Goal: Download file/media

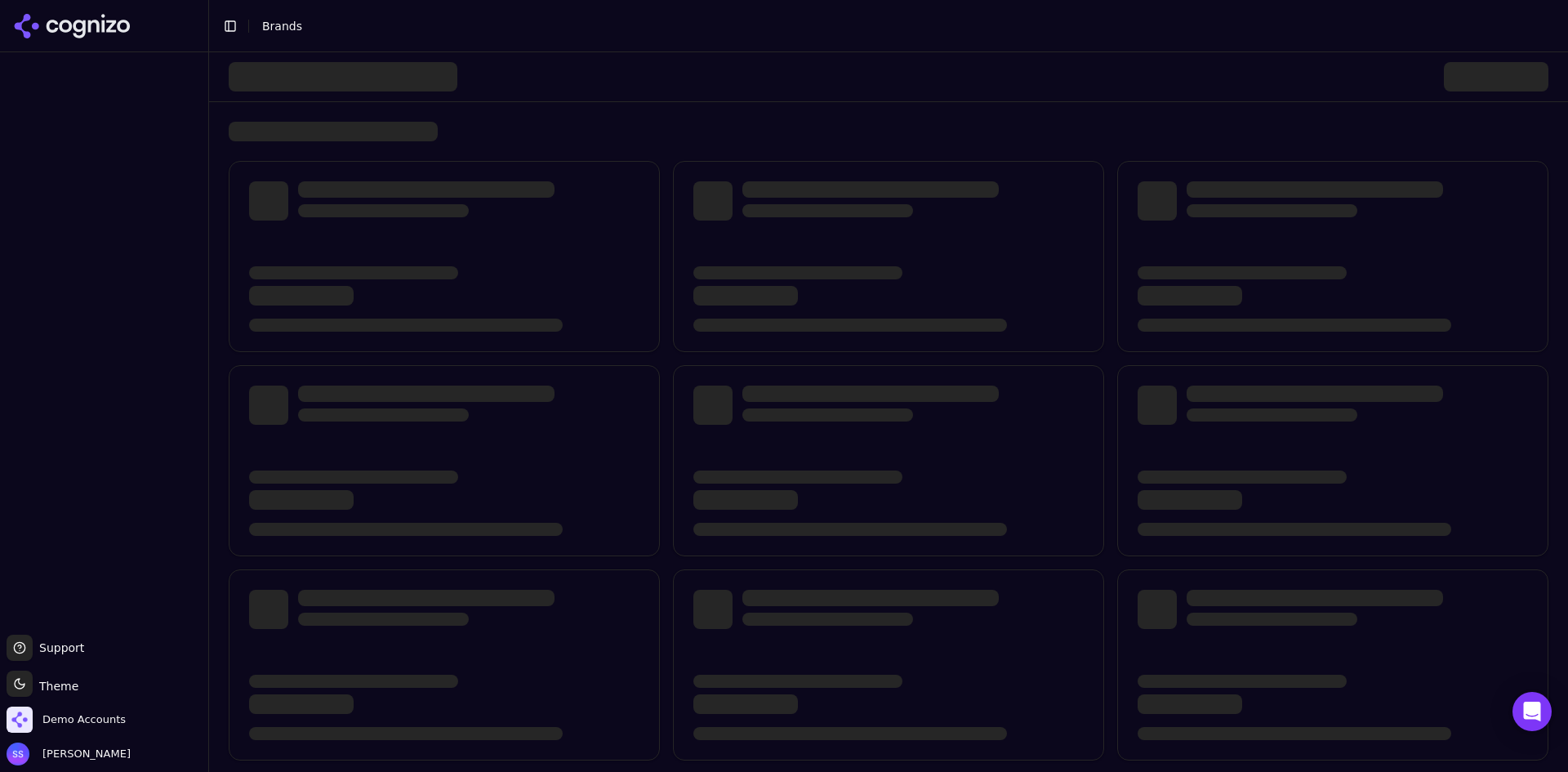
click at [560, 65] on div at bounding box center [889, 77] width 1320 height 49
click at [90, 719] on span "Demo Accounts" at bounding box center [83, 720] width 83 height 15
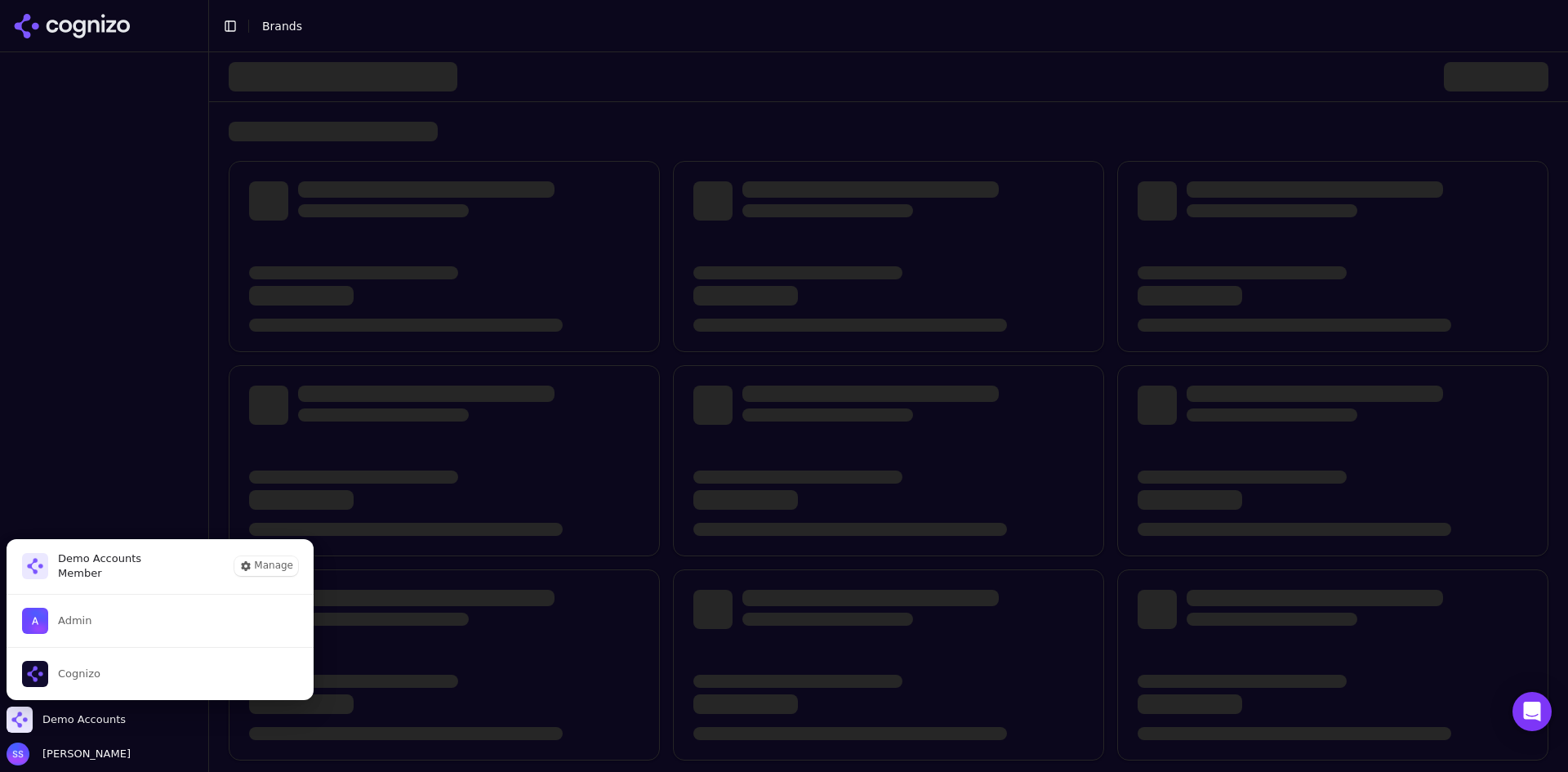
click at [141, 462] on div at bounding box center [104, 340] width 208 height 576
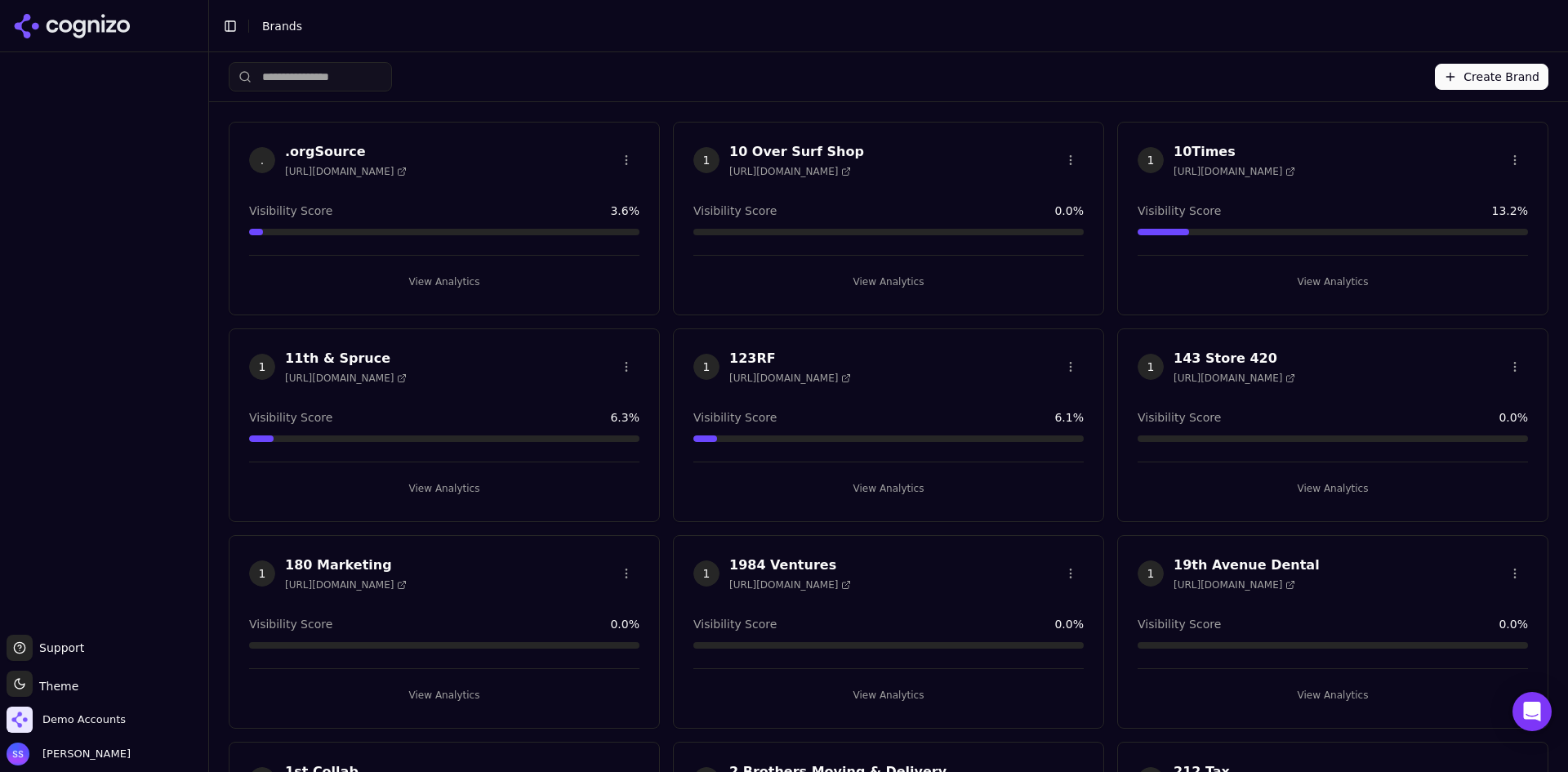
click at [293, 72] on input "search" at bounding box center [311, 77] width 164 height 29
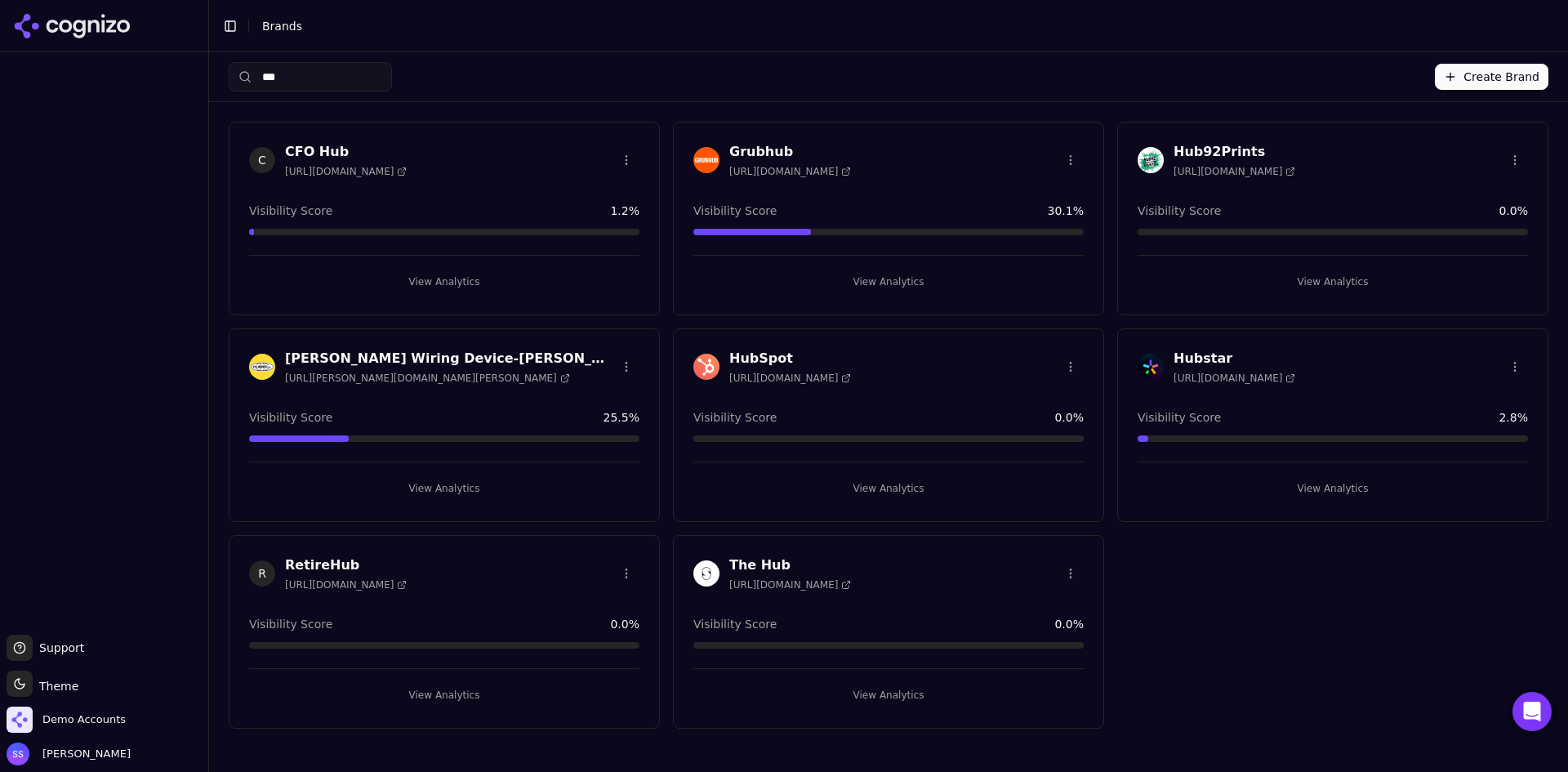
type input "***"
click at [874, 491] on button "View Analytics" at bounding box center [889, 488] width 391 height 26
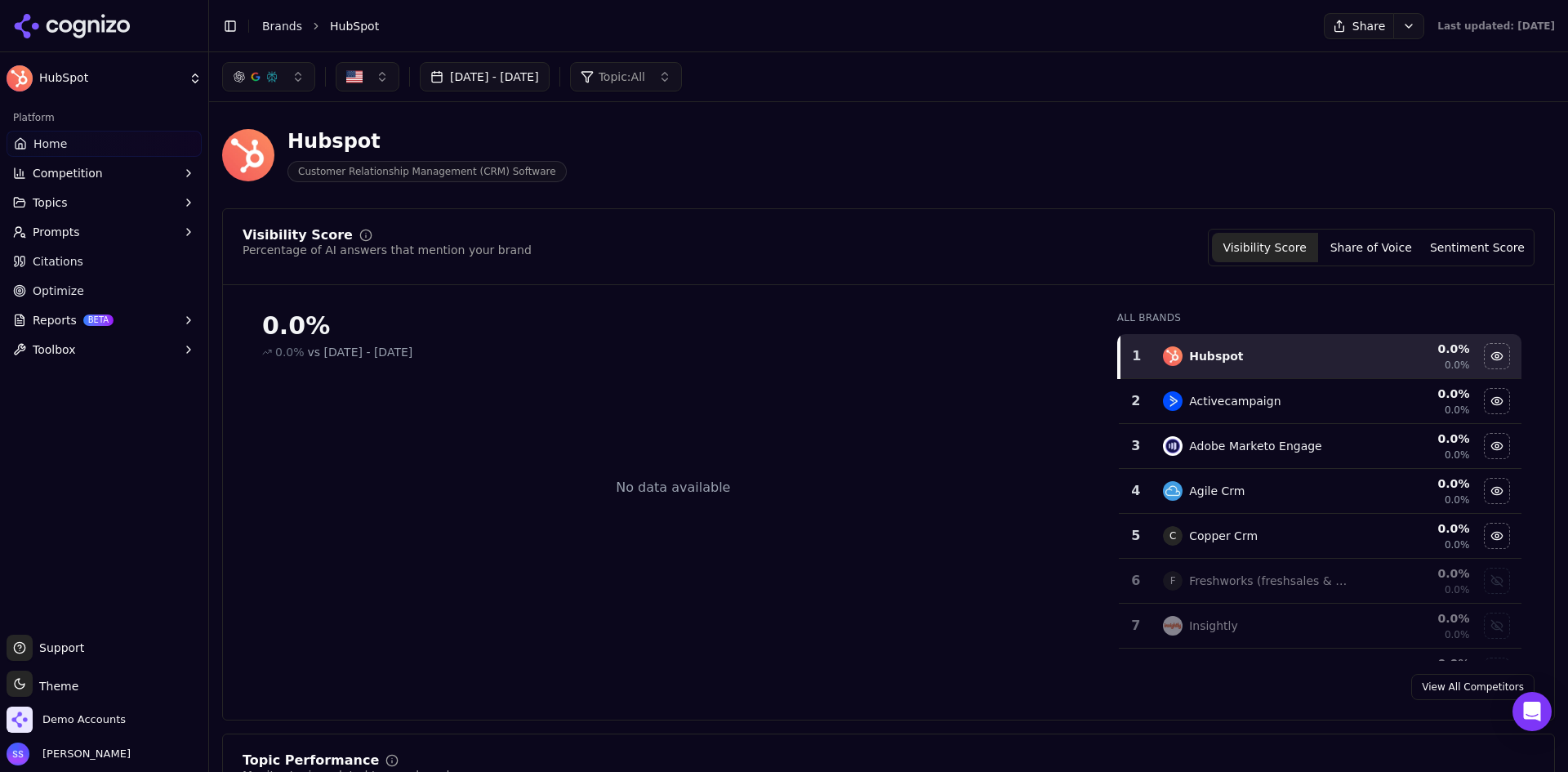
click at [530, 75] on button "[DATE] - [DATE]" at bounding box center [485, 77] width 130 height 29
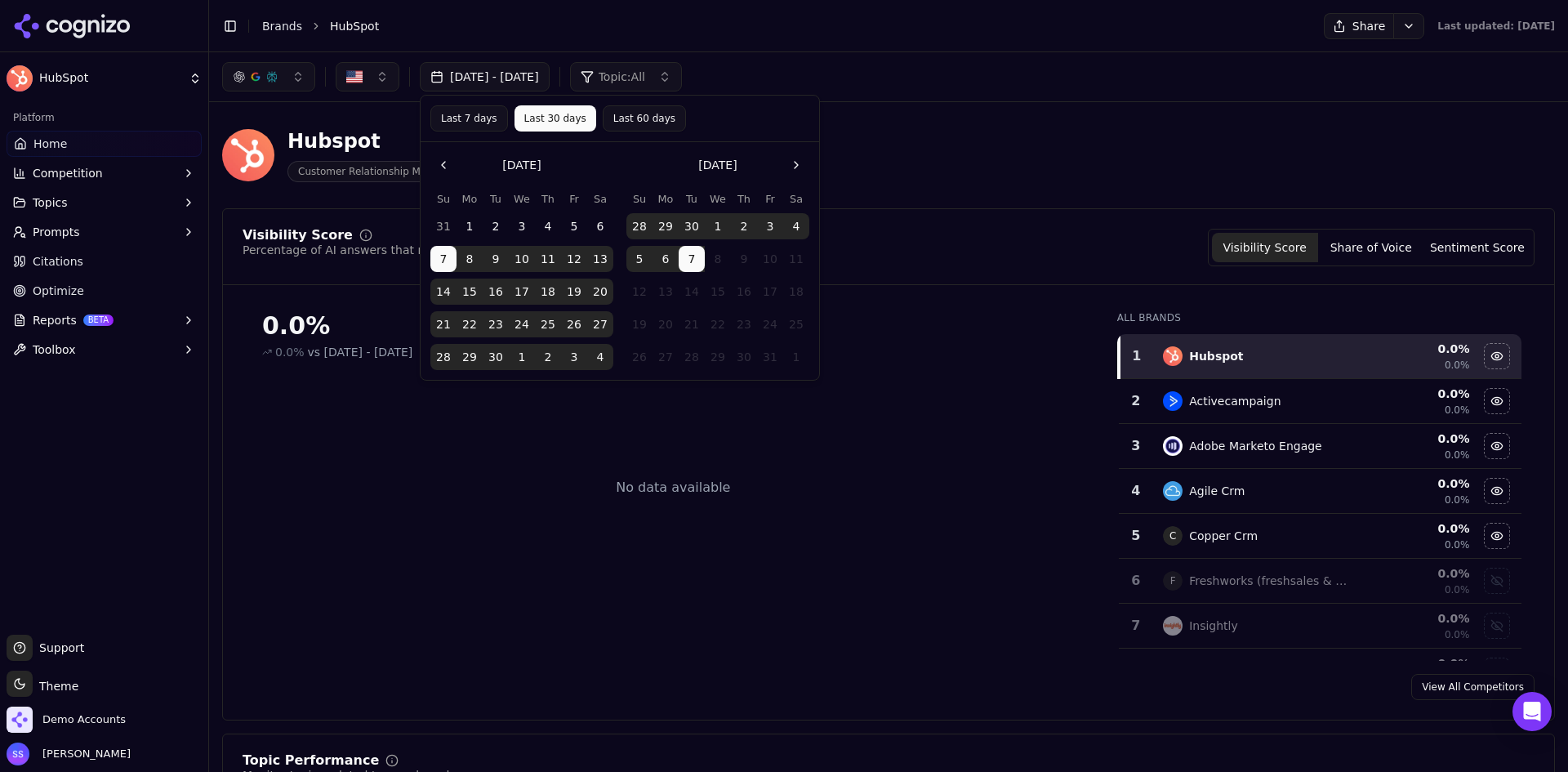
click at [553, 117] on button "Last 30 days" at bounding box center [555, 118] width 82 height 26
click at [999, 160] on div "Hubspot Customer Relationship Management (CRM) Software" at bounding box center [888, 155] width 1333 height 80
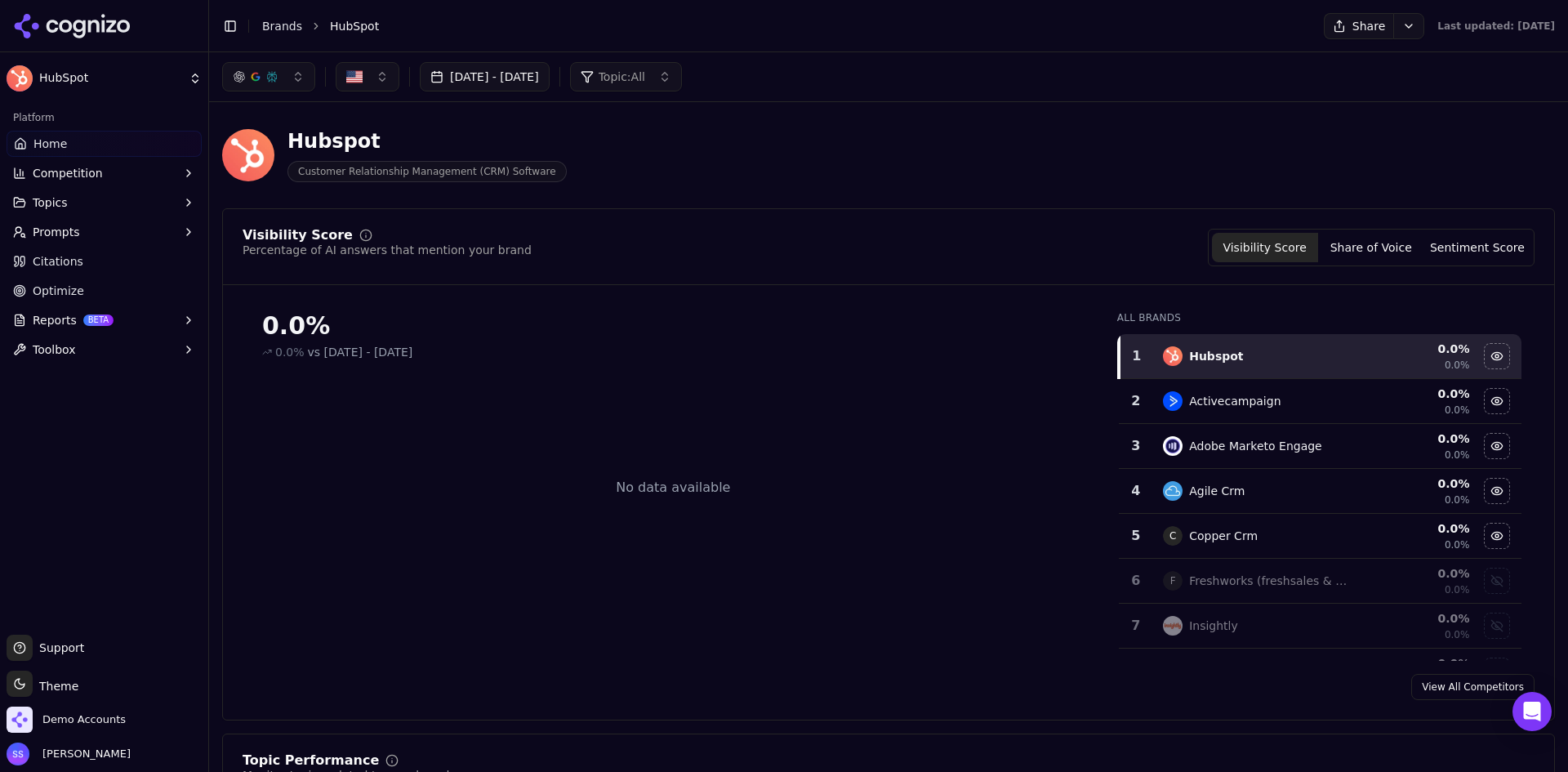
click at [1363, 240] on button "Share of Voice" at bounding box center [1371, 247] width 106 height 29
click at [1269, 251] on button "Visibility Score" at bounding box center [1264, 247] width 106 height 29
click at [84, 718] on span "Demo Accounts" at bounding box center [83, 720] width 83 height 15
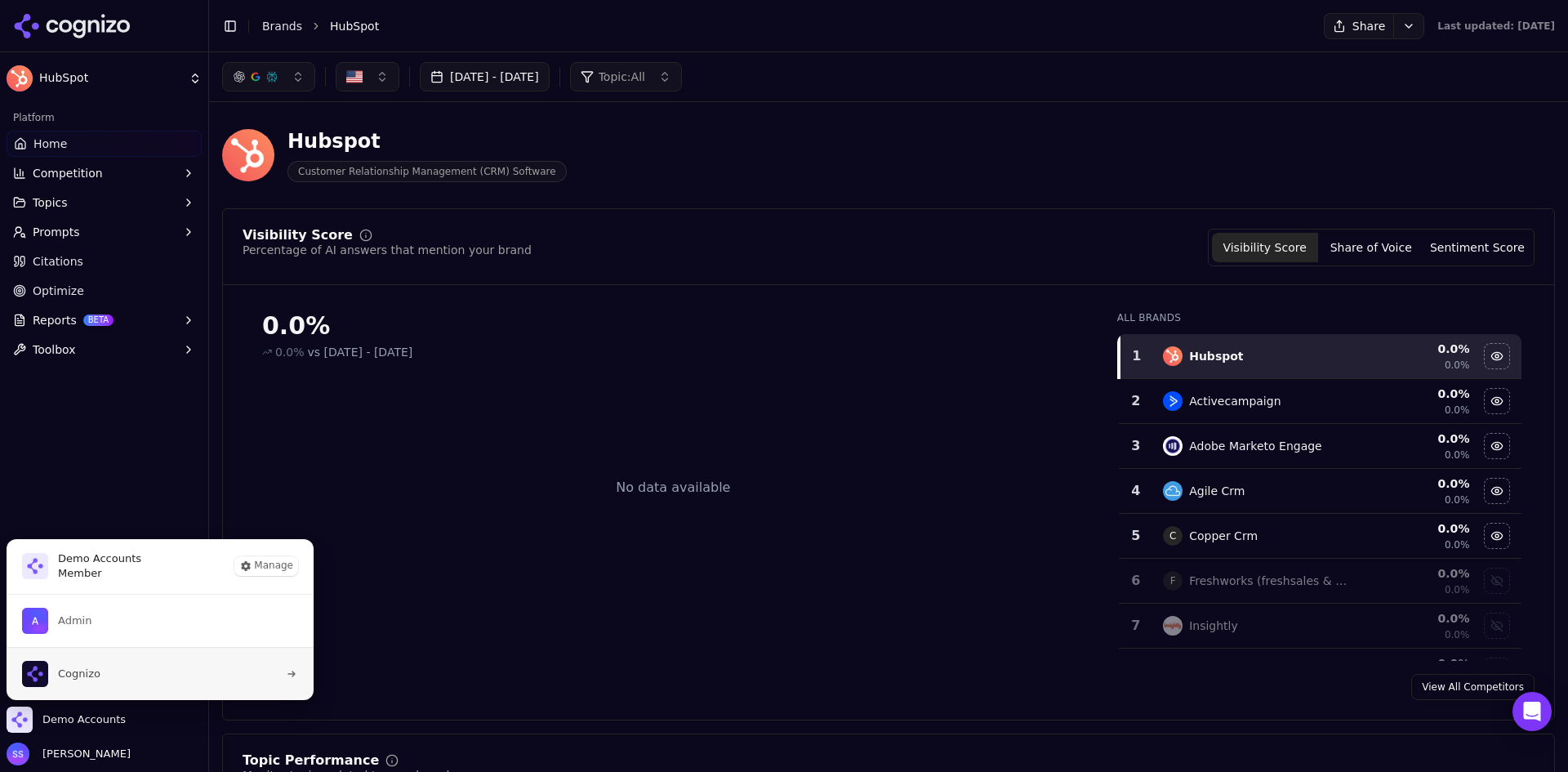
click at [120, 677] on button "Cognizo" at bounding box center [160, 674] width 309 height 53
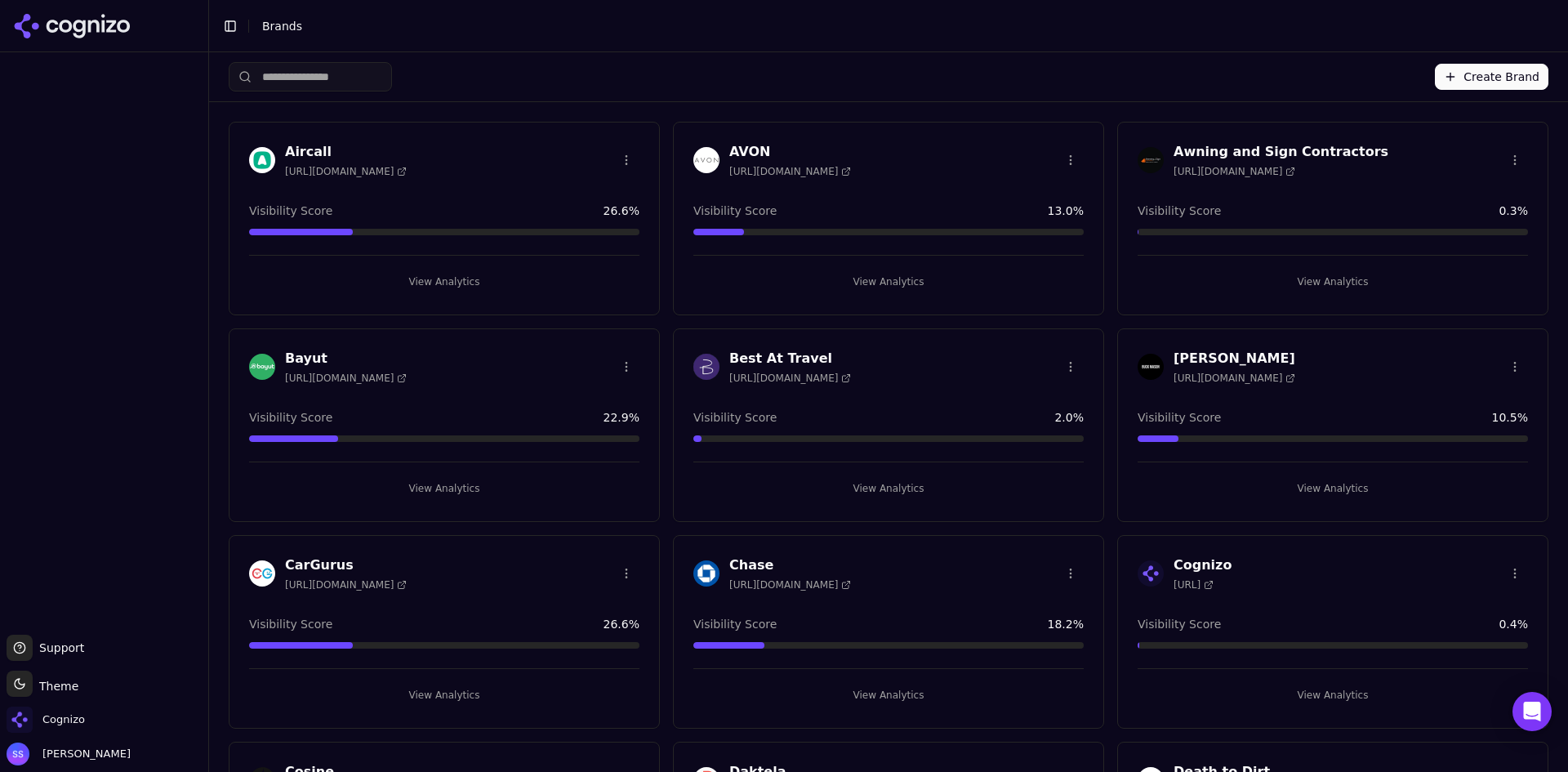
click at [360, 77] on input "search" at bounding box center [311, 77] width 164 height 29
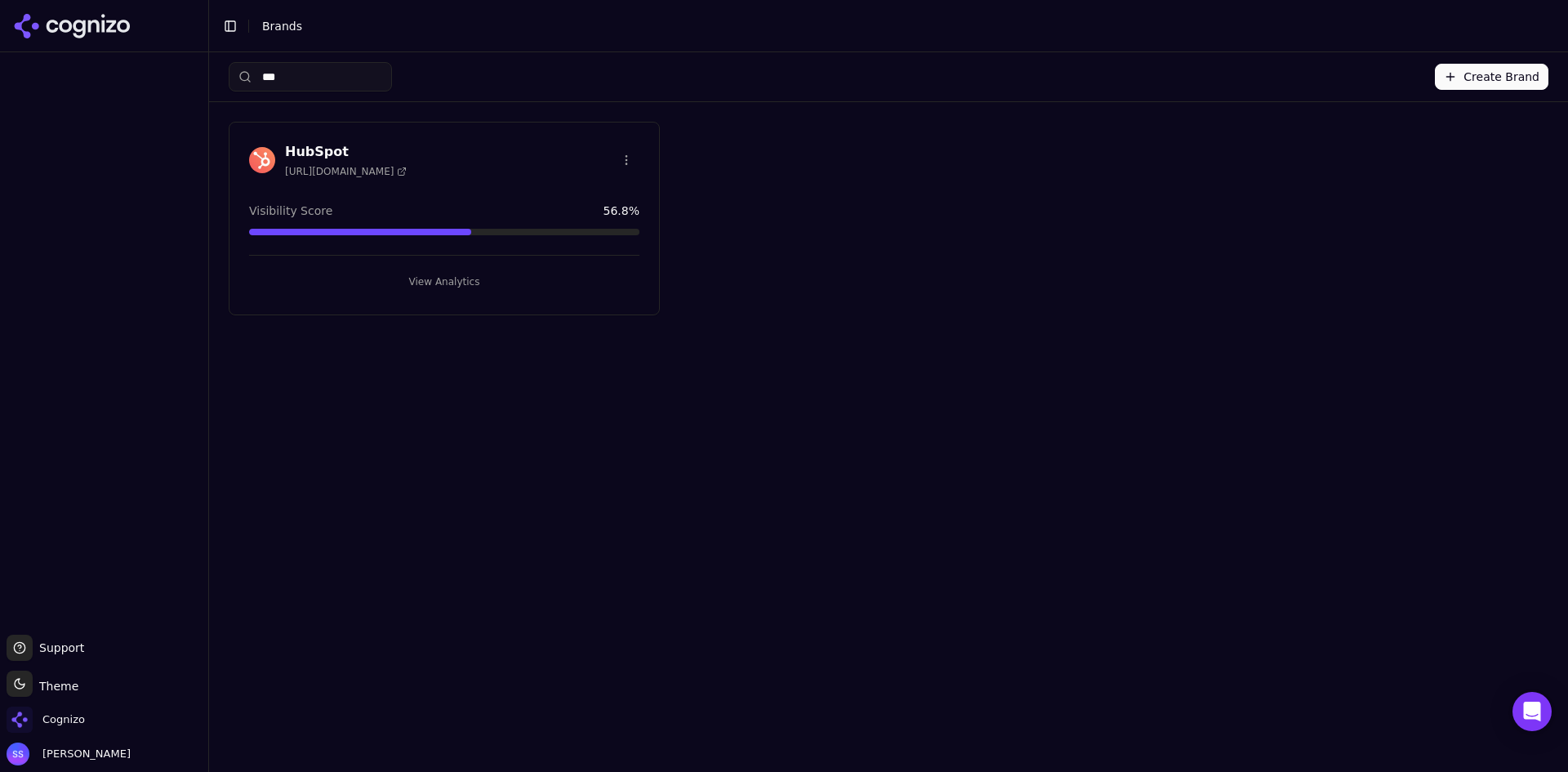
type input "***"
click at [449, 282] on button "View Analytics" at bounding box center [444, 281] width 391 height 26
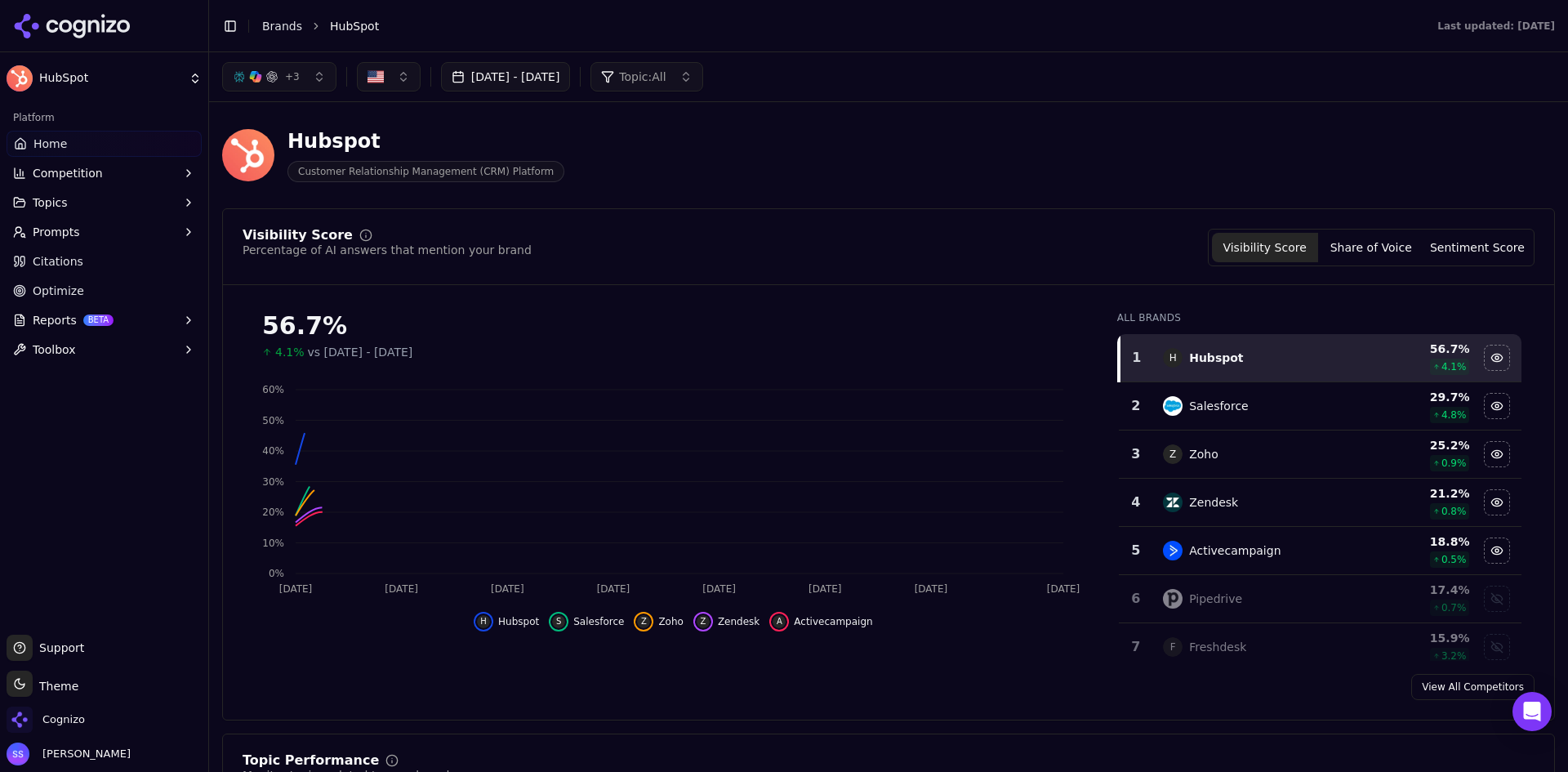
click at [539, 73] on button "Aug 17, 2025 - Sep 16, 2025" at bounding box center [505, 77] width 130 height 29
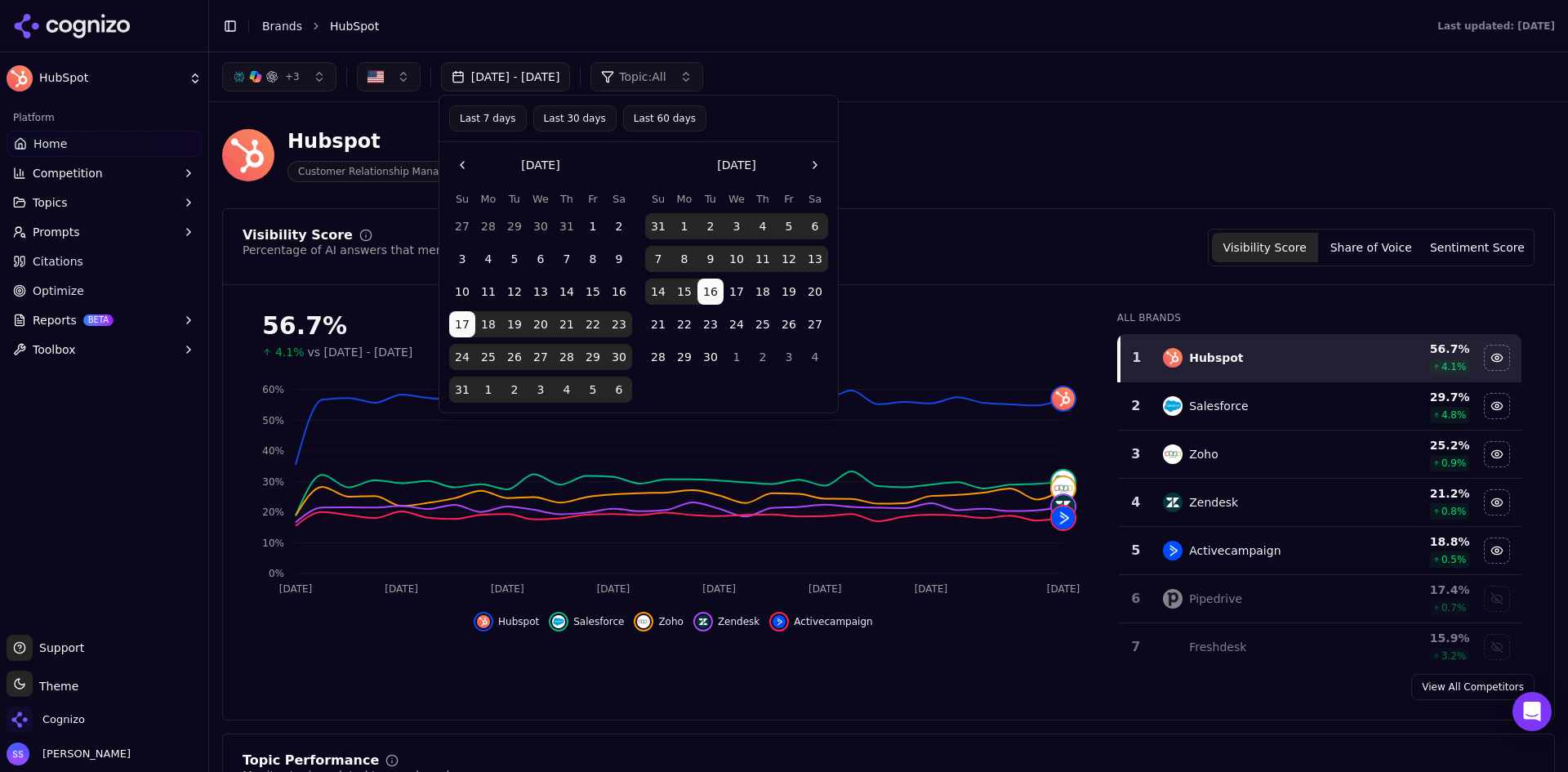
click at [558, 120] on button "Last 30 days" at bounding box center [575, 118] width 83 height 26
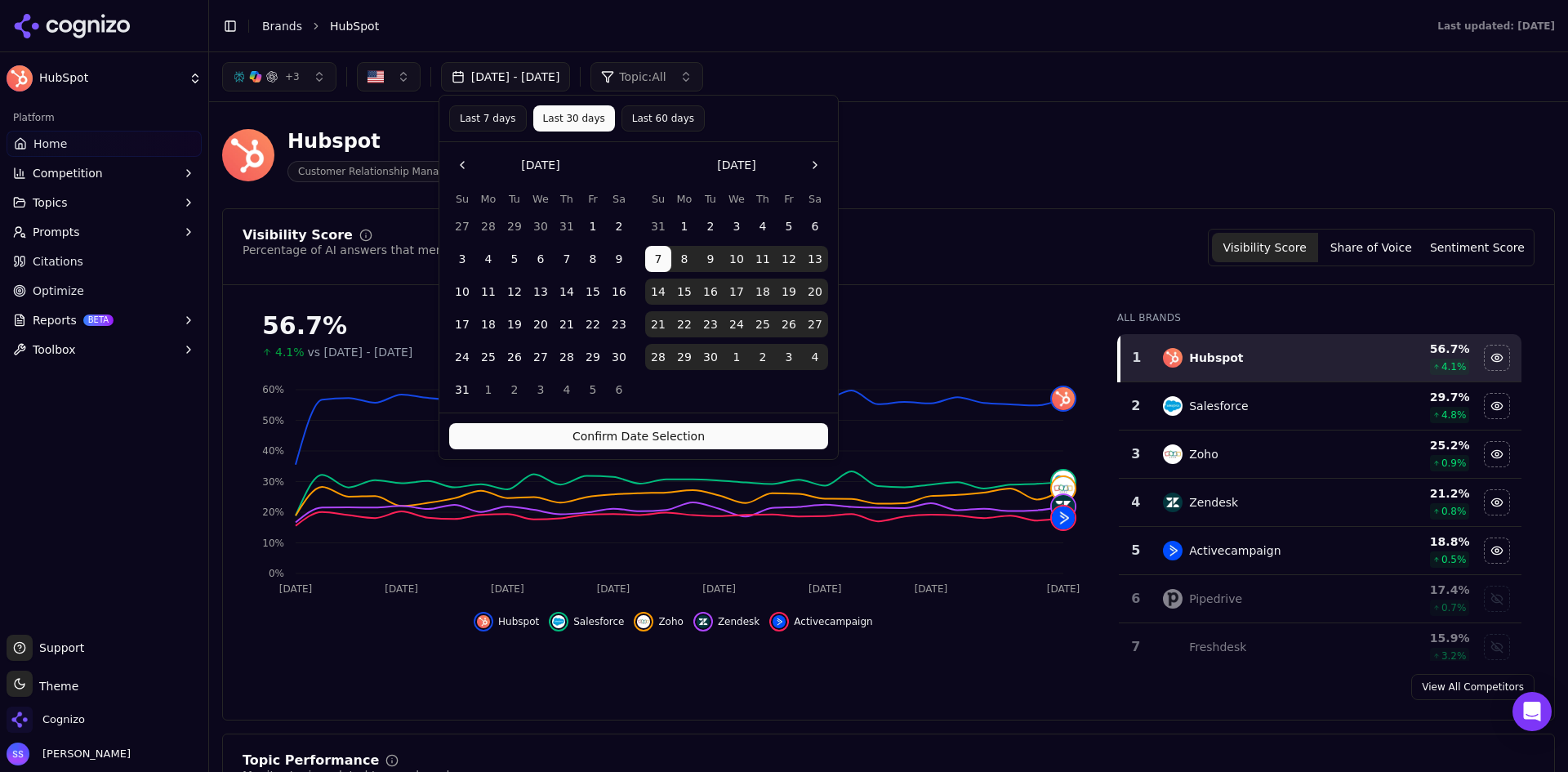
click at [718, 431] on button "Confirm Date Selection" at bounding box center [639, 436] width 379 height 26
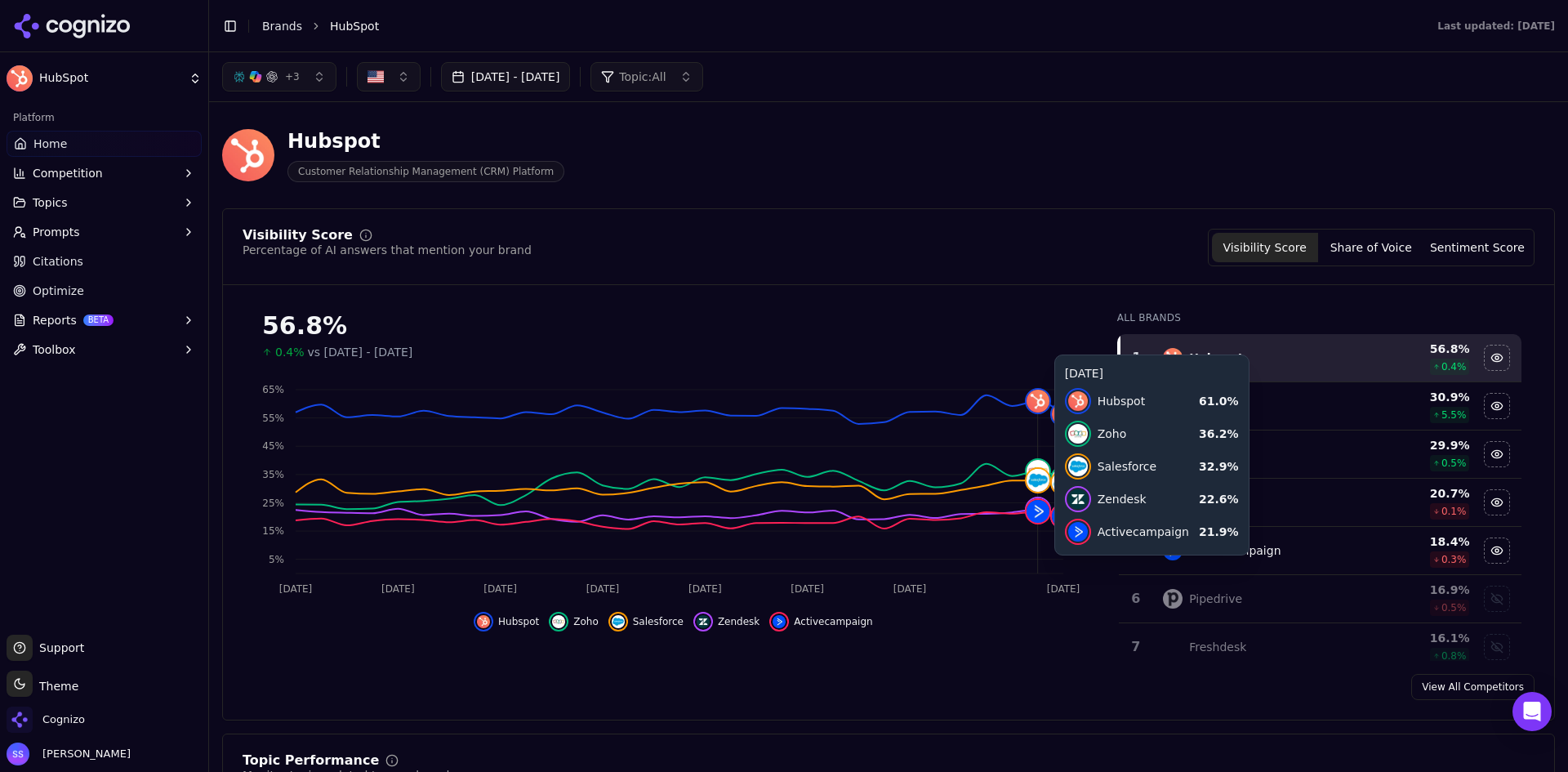
drag, startPoint x: 1022, startPoint y: 570, endPoint x: 945, endPoint y: 555, distance: 78.4
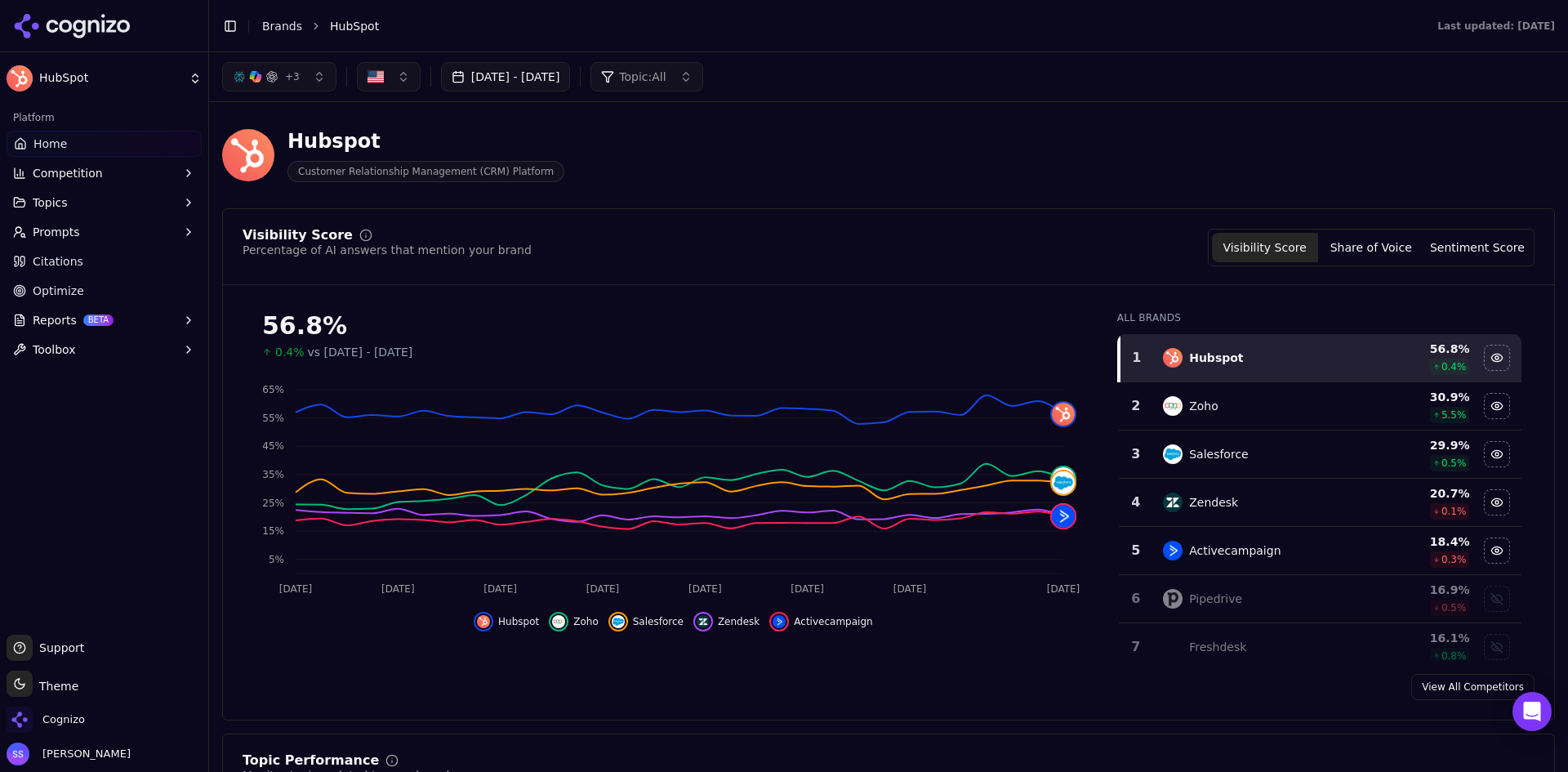
click at [768, 172] on div "Hubspot Customer Relationship Management (CRM) Platform" at bounding box center [588, 155] width 732 height 54
click at [566, 79] on button "[DATE] - [DATE]" at bounding box center [505, 77] width 130 height 29
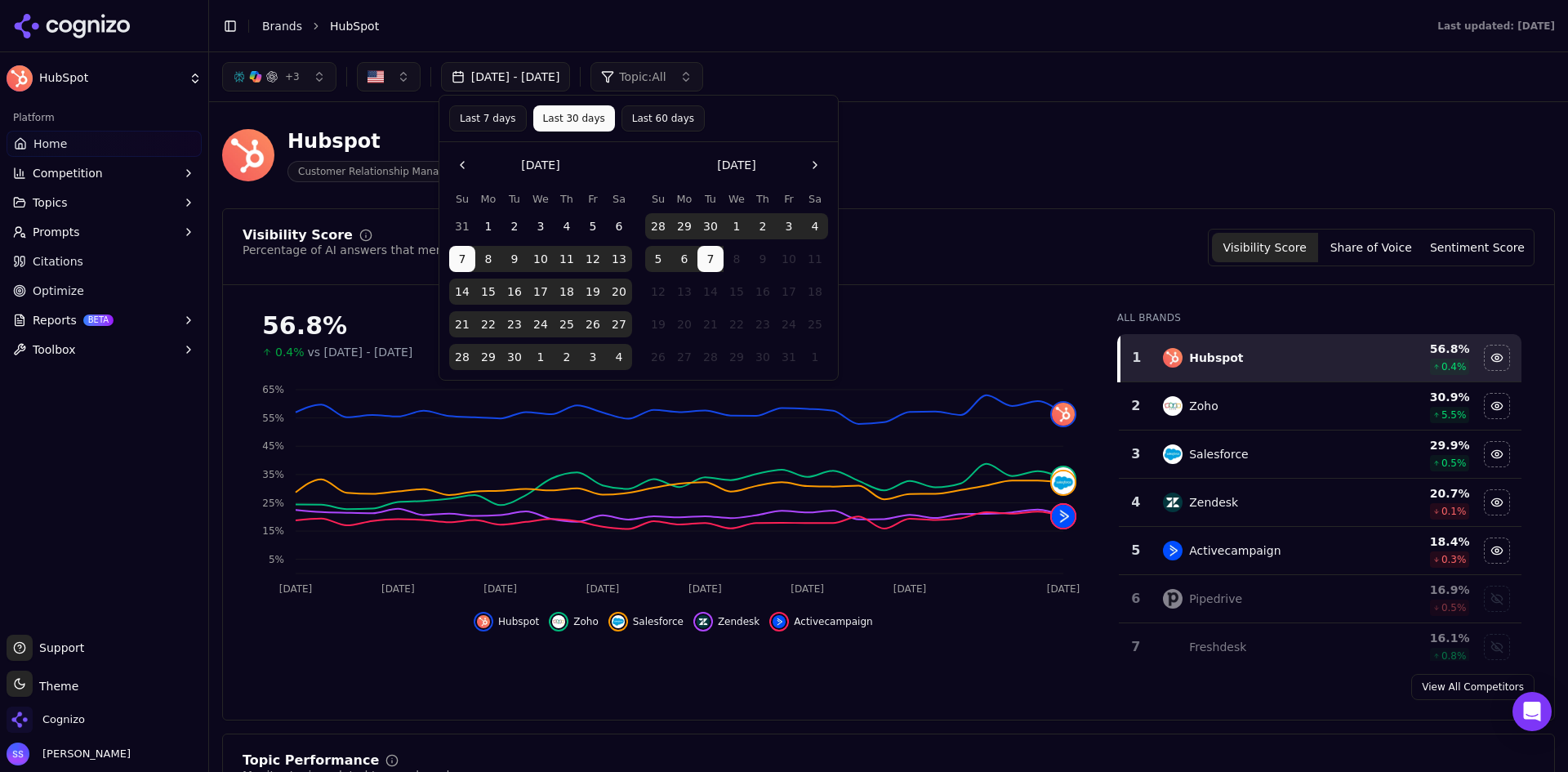
click at [1141, 123] on div "Hubspot Customer Relationship Management (CRM) Platform" at bounding box center [888, 155] width 1333 height 80
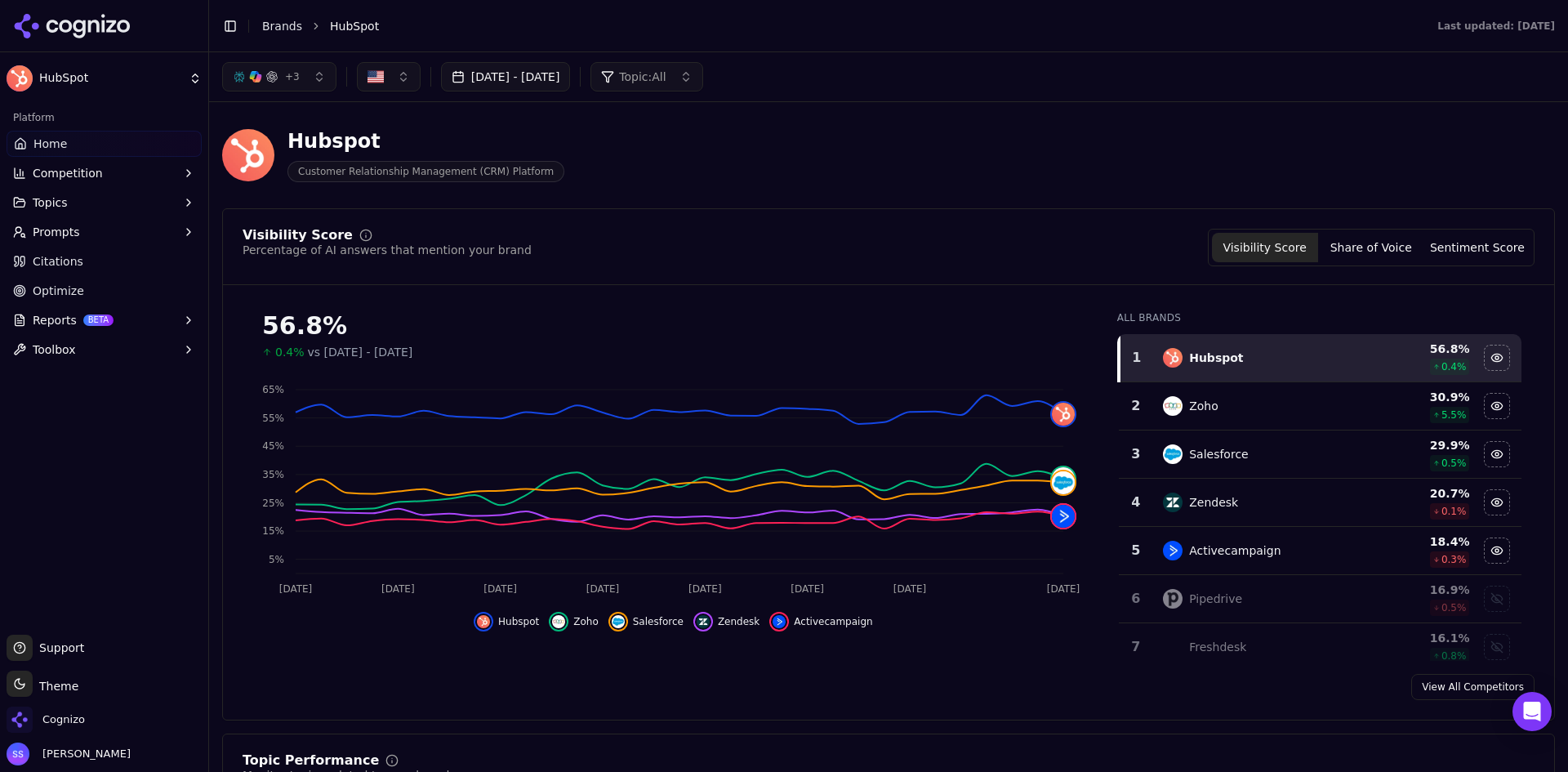
click at [571, 78] on button "[DATE] - [DATE]" at bounding box center [505, 77] width 130 height 29
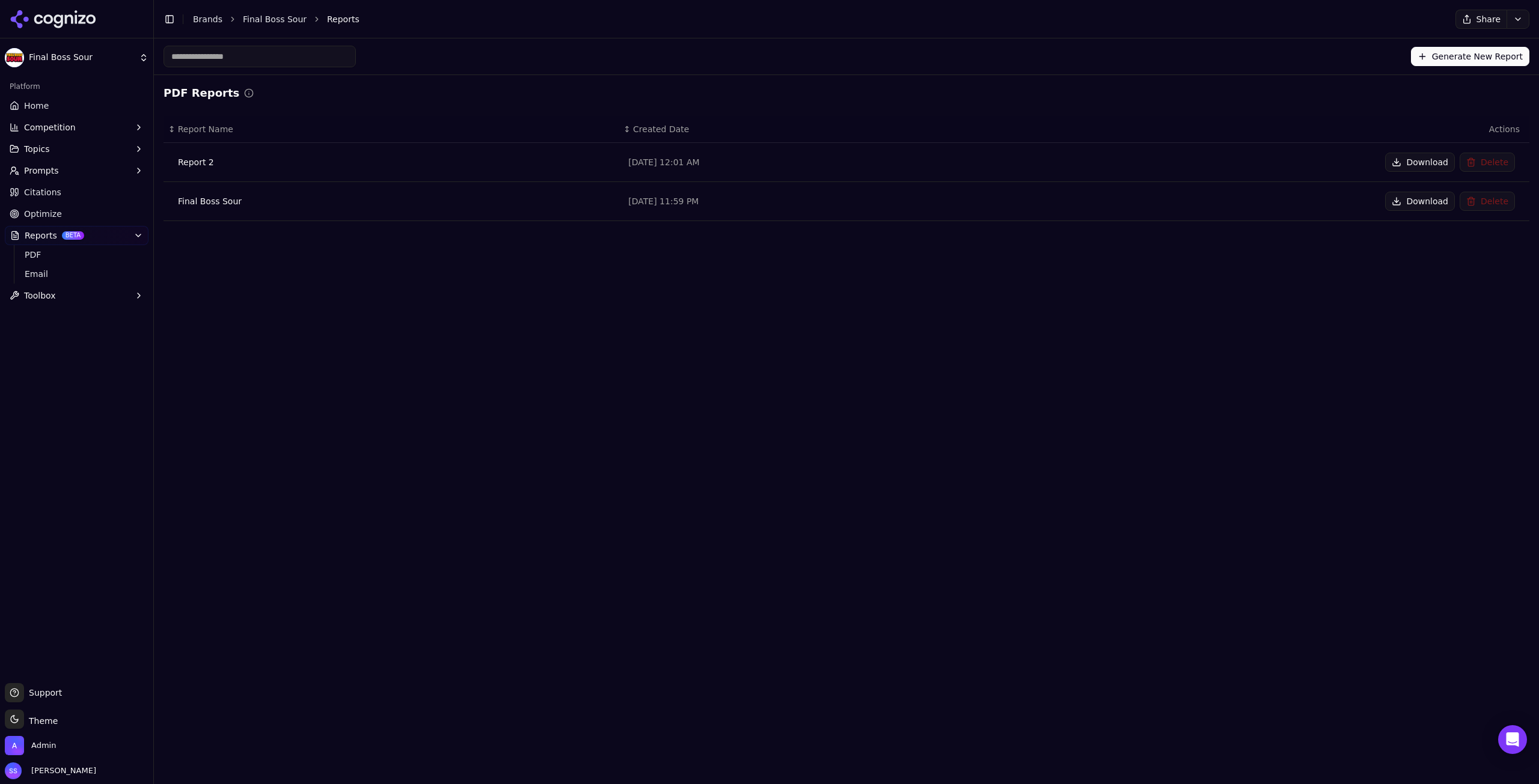
click at [1435, 158] on button "Download" at bounding box center [1420, 162] width 70 height 19
click at [51, 213] on span "Optimize" at bounding box center [43, 213] width 38 height 12
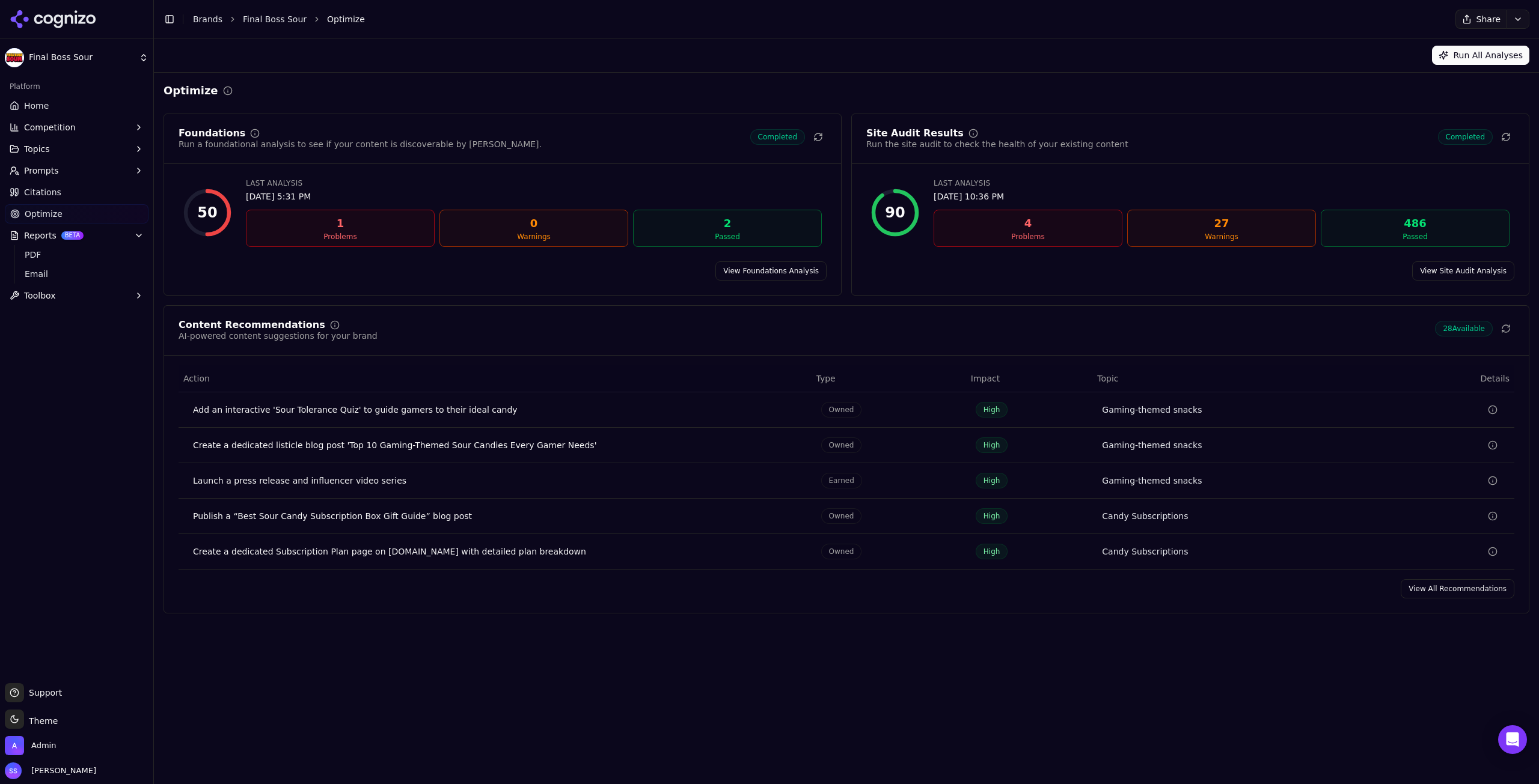
click at [51, 198] on span "Citations" at bounding box center [42, 192] width 37 height 12
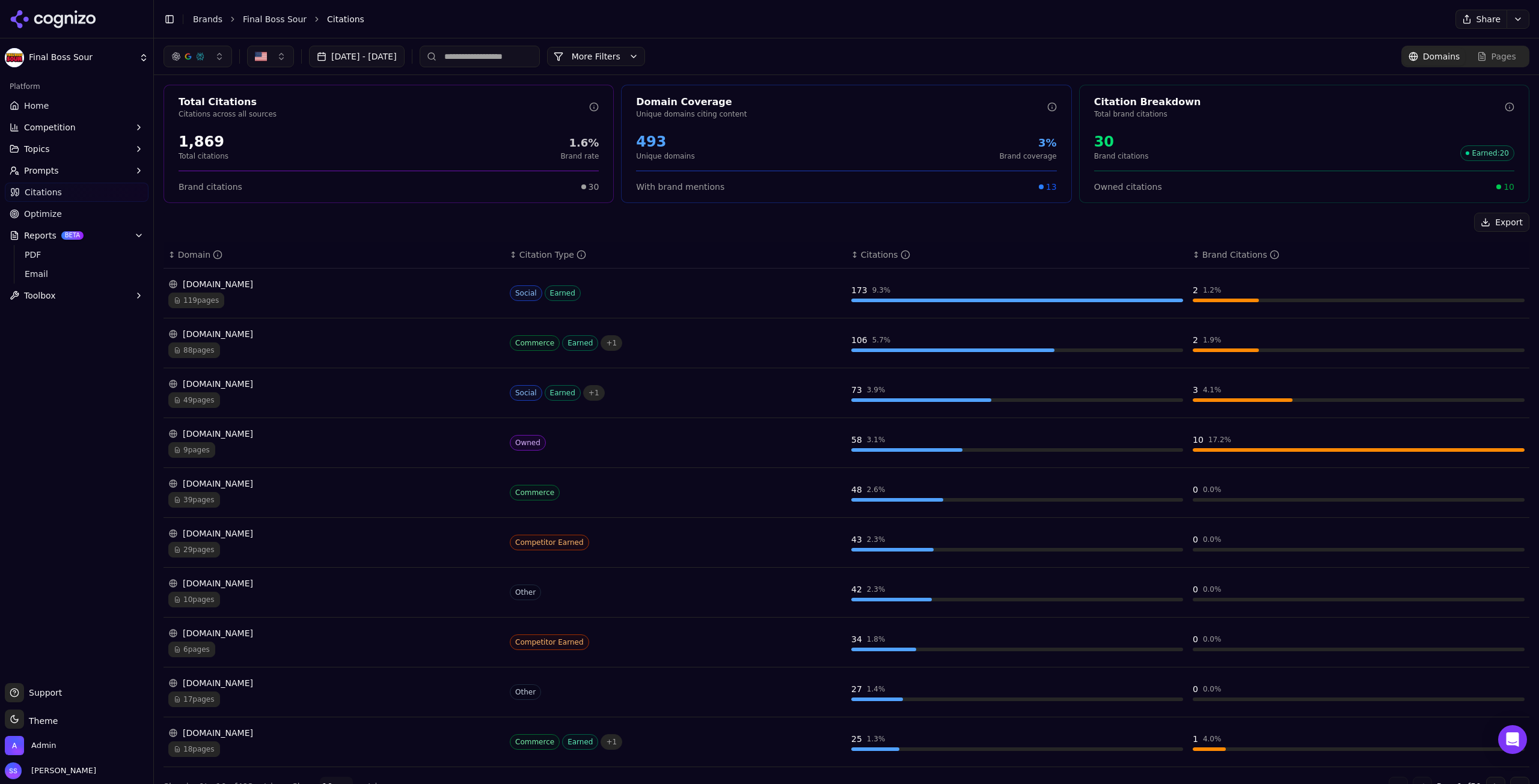
click at [50, 213] on span "Optimize" at bounding box center [43, 213] width 38 height 12
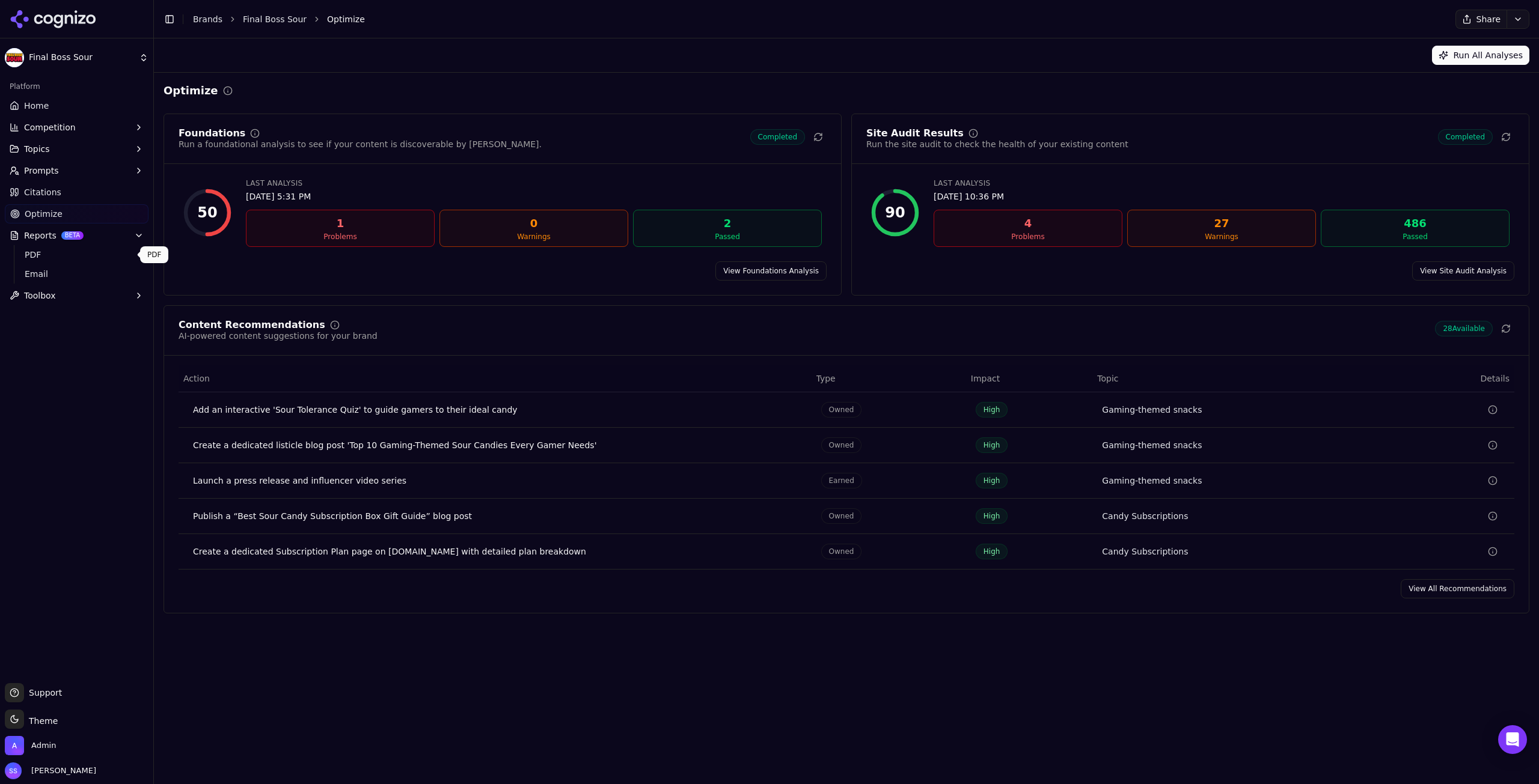
click at [46, 251] on span "PDF" at bounding box center [77, 255] width 104 height 12
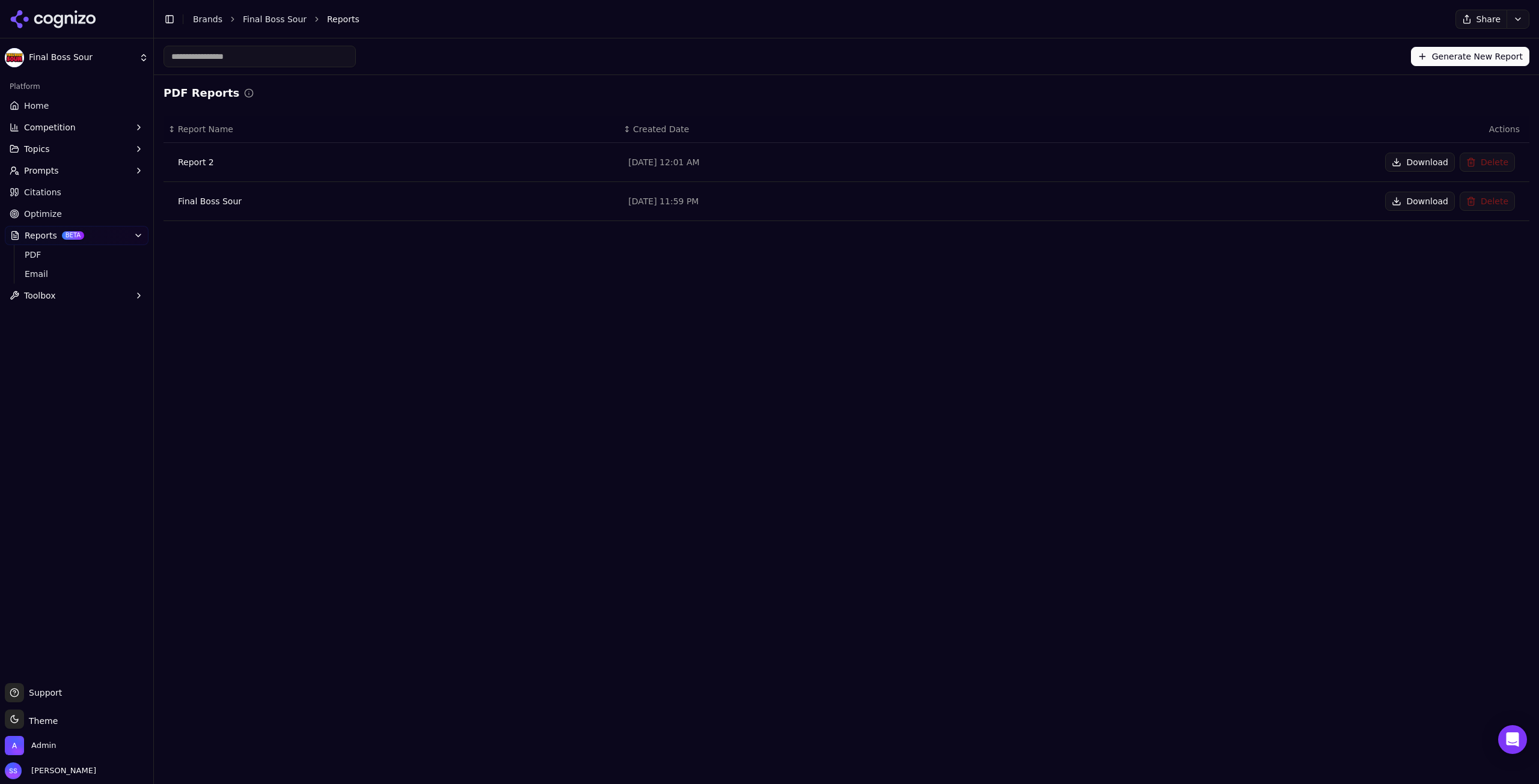
click at [459, 589] on div "Generate New Report PDF Reports ↕ Report Name ↕ Created Date Actions Report 2 O…" at bounding box center [846, 412] width 1385 height 746
click at [192, 162] on div "Report 2" at bounding box center [393, 162] width 431 height 12
click at [291, 161] on div "Report 2" at bounding box center [393, 162] width 431 height 12
